Goal: Information Seeking & Learning: Learn about a topic

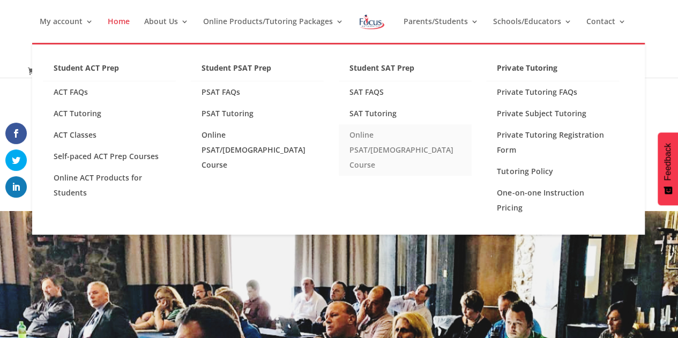
click at [376, 136] on link "Online PSAT/[DEMOGRAPHIC_DATA] Course" at bounding box center [405, 149] width 133 height 51
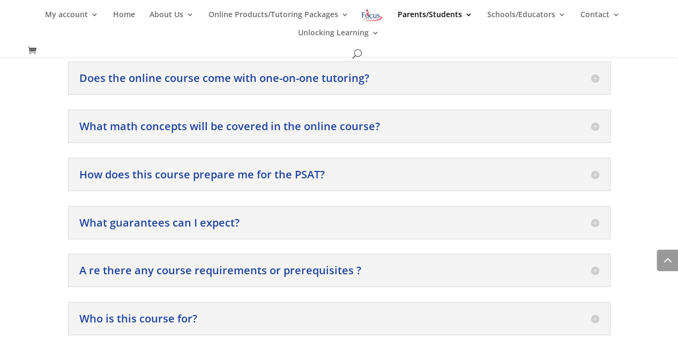
scroll to position [1336, 0]
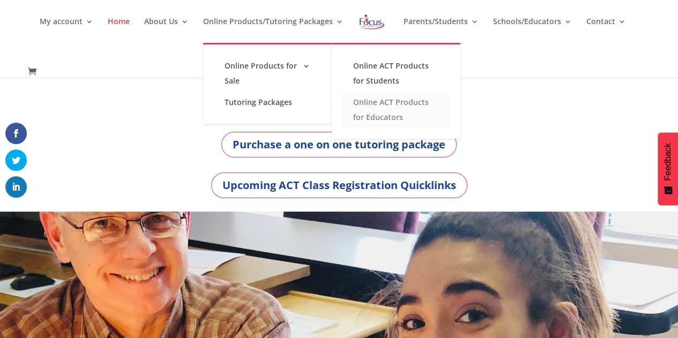
click at [385, 111] on link "Online ACT Products for Educators" at bounding box center [396, 110] width 107 height 36
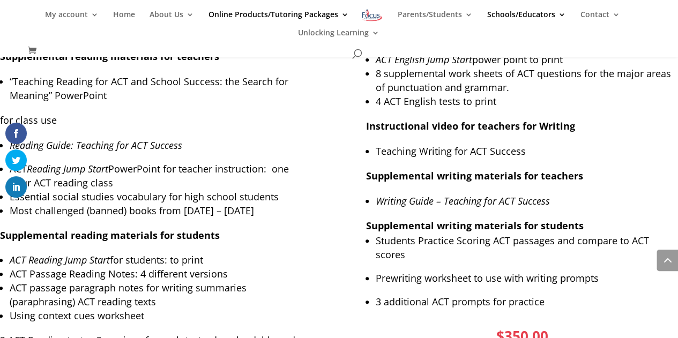
scroll to position [4105, 0]
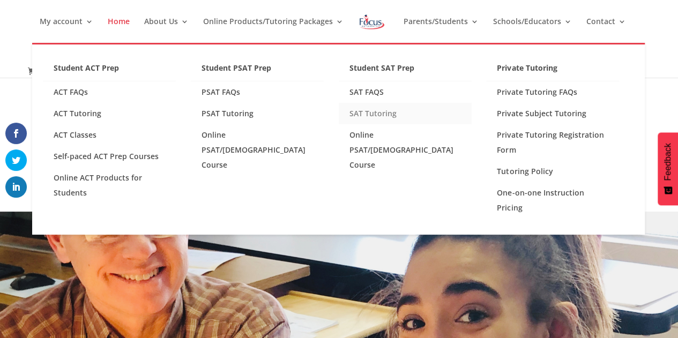
click at [374, 115] on link "SAT Tutoring" at bounding box center [405, 113] width 133 height 21
